Goal: Information Seeking & Learning: Learn about a topic

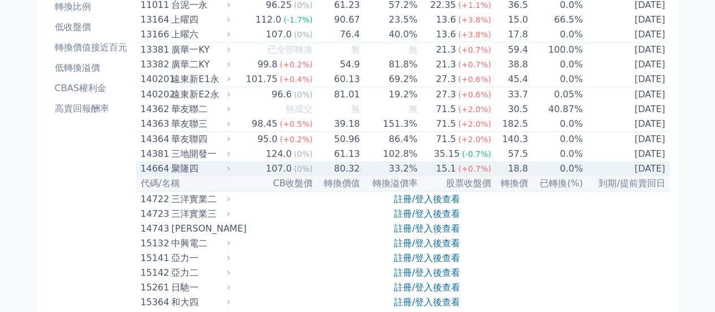
scroll to position [226, 0]
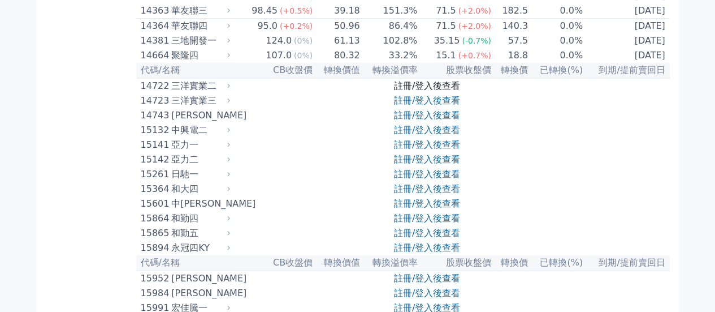
click at [414, 91] on link "註冊/登入後查看" at bounding box center [427, 85] width 66 height 11
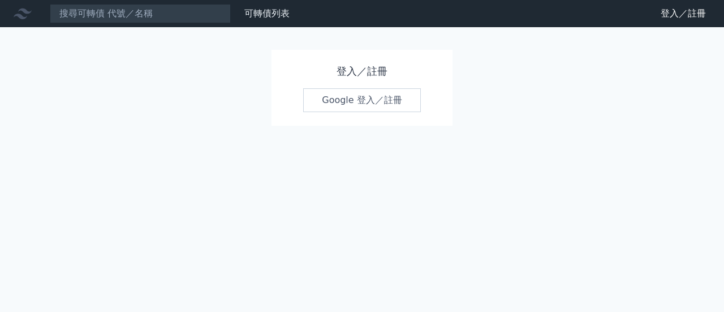
click at [314, 111] on link "Google 登入／註冊" at bounding box center [362, 100] width 118 height 24
click at [321, 107] on link "Google 登入／註冊" at bounding box center [362, 100] width 118 height 24
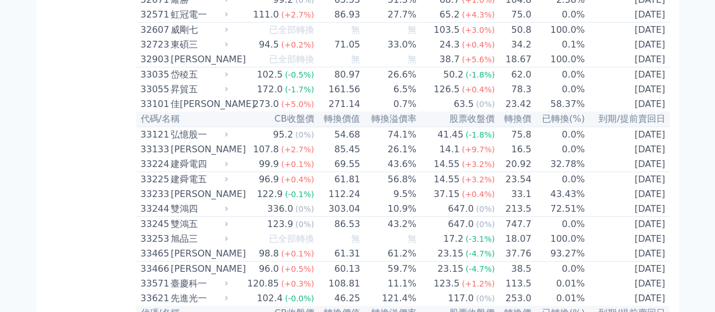
scroll to position [1979, 0]
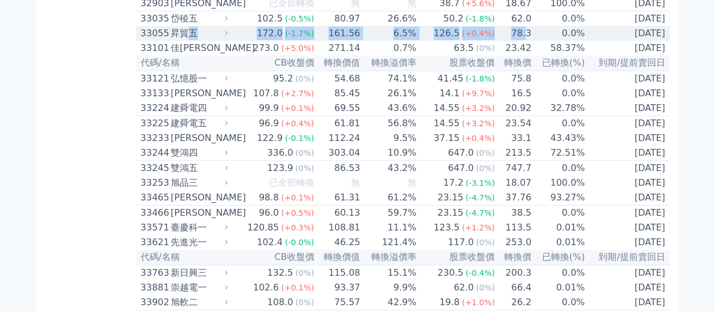
drag, startPoint x: 188, startPoint y: 171, endPoint x: 524, endPoint y: 174, distance: 335.3
click at [524, 41] on tr "33055 昇貿五 172.0 (-1.7%) 161.56 6.5% 126.5 (+0.4%) 78.3 0.0% [DATE]" at bounding box center [403, 33] width 534 height 15
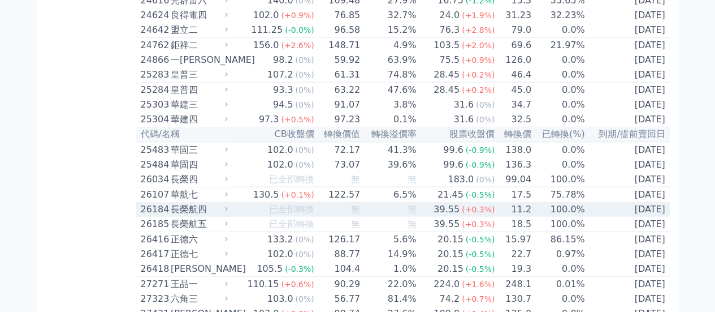
scroll to position [1131, 0]
